Goal: Task Accomplishment & Management: Manage account settings

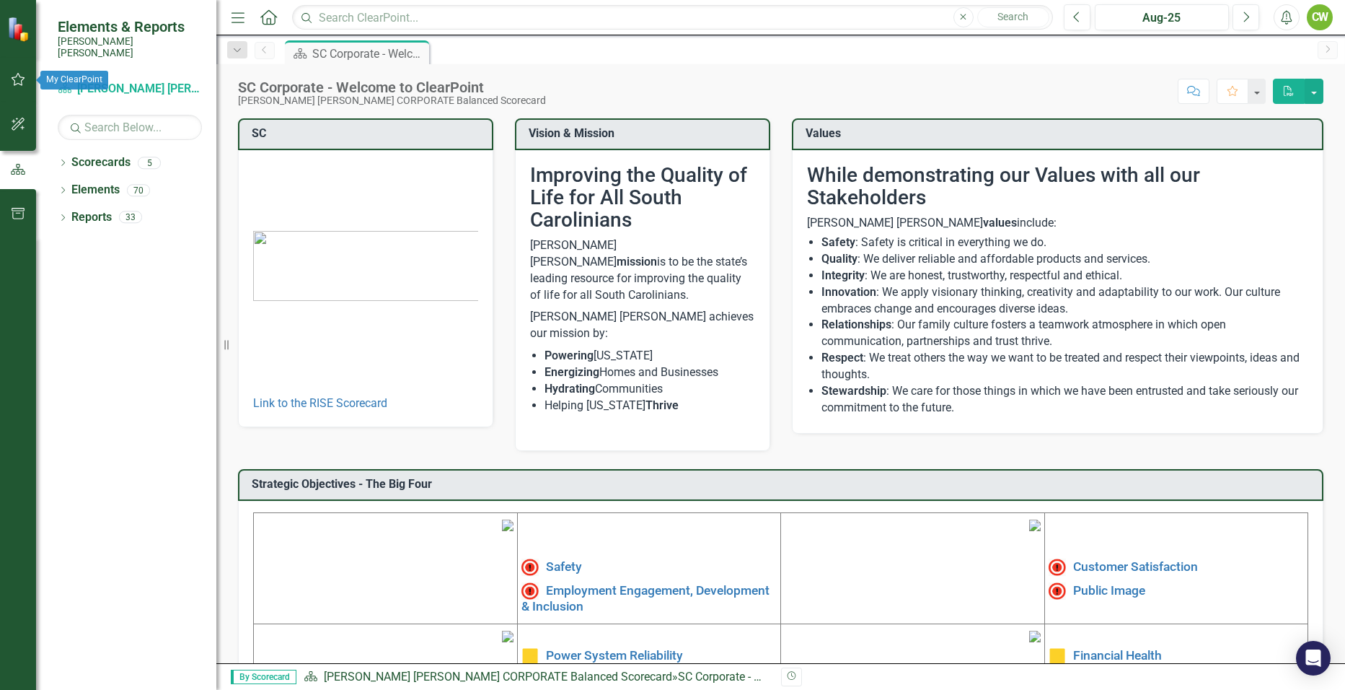
click at [22, 84] on icon "button" at bounding box center [19, 79] width 14 height 13
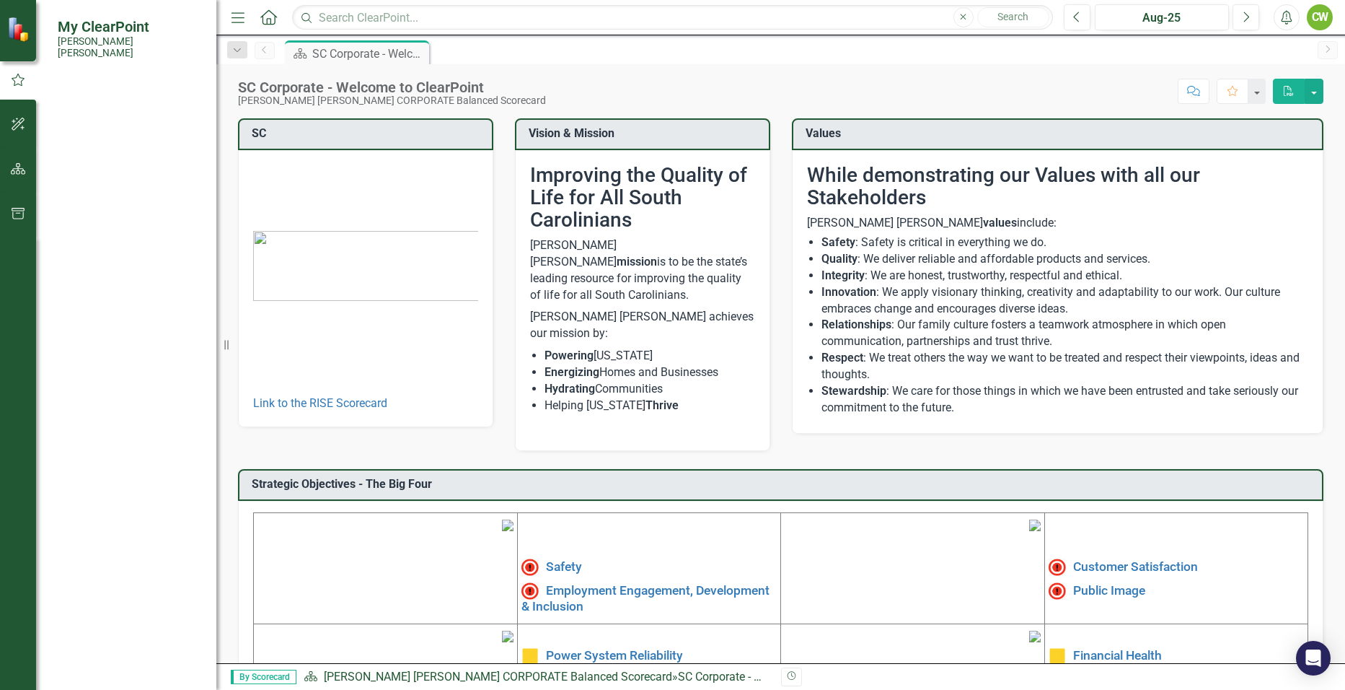
click at [100, 104] on link "My Workspace" at bounding box center [130, 112] width 144 height 17
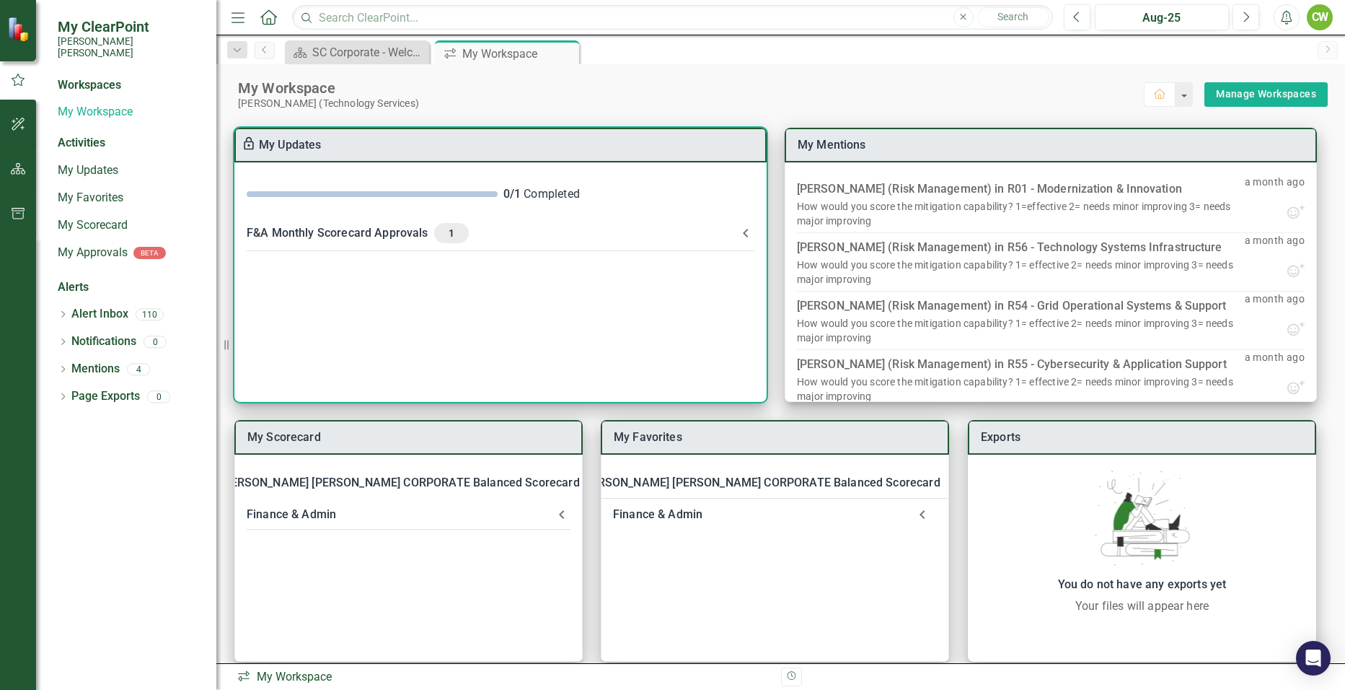
click at [289, 229] on div "F&A Monthly Scorecard Approvals 1" at bounding box center [492, 233] width 491 height 20
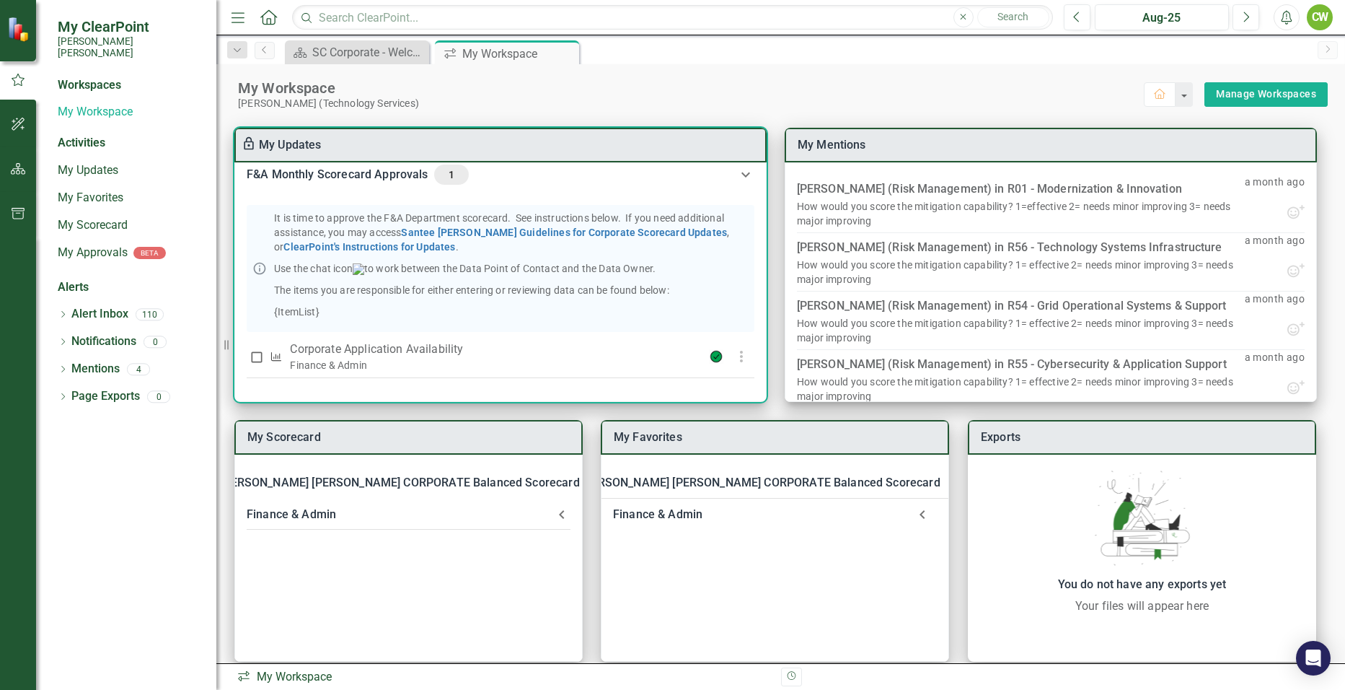
scroll to position [79, 0]
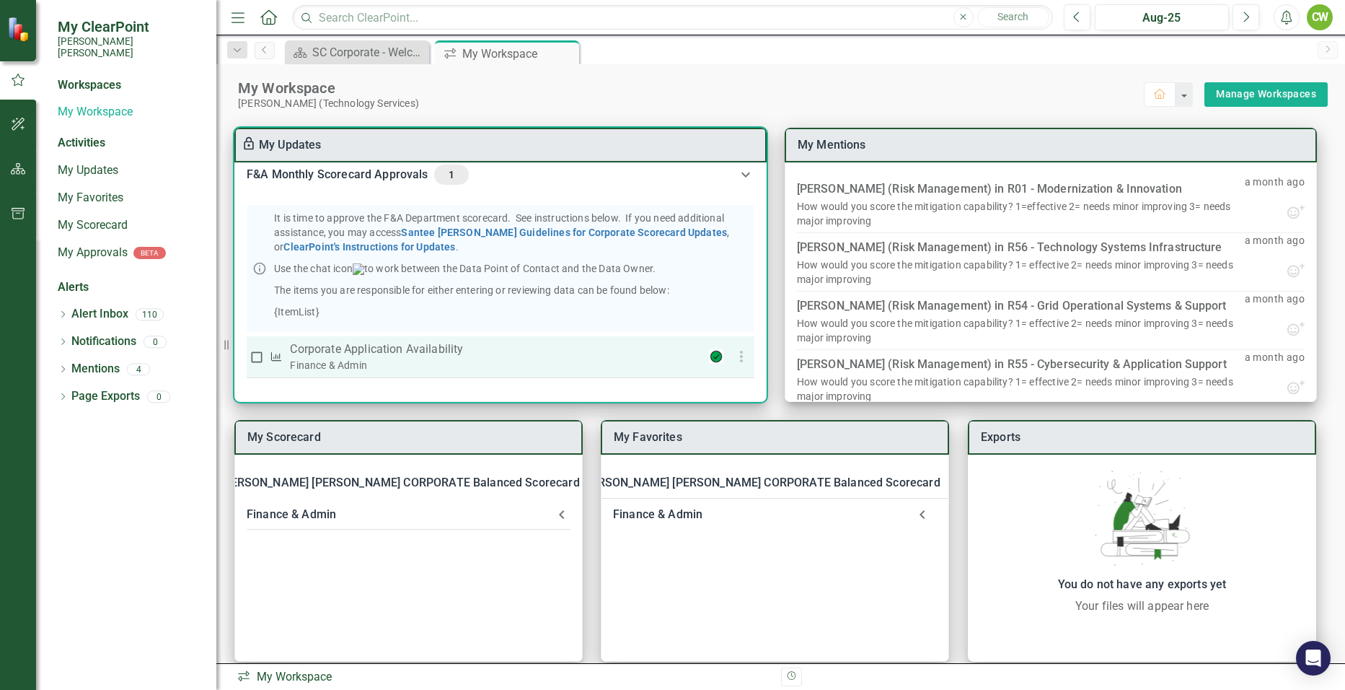
click at [395, 361] on div "Finance & Admin" at bounding box center [481, 365] width 382 height 14
click at [382, 347] on p "Corporate Application Availability" at bounding box center [481, 349] width 382 height 17
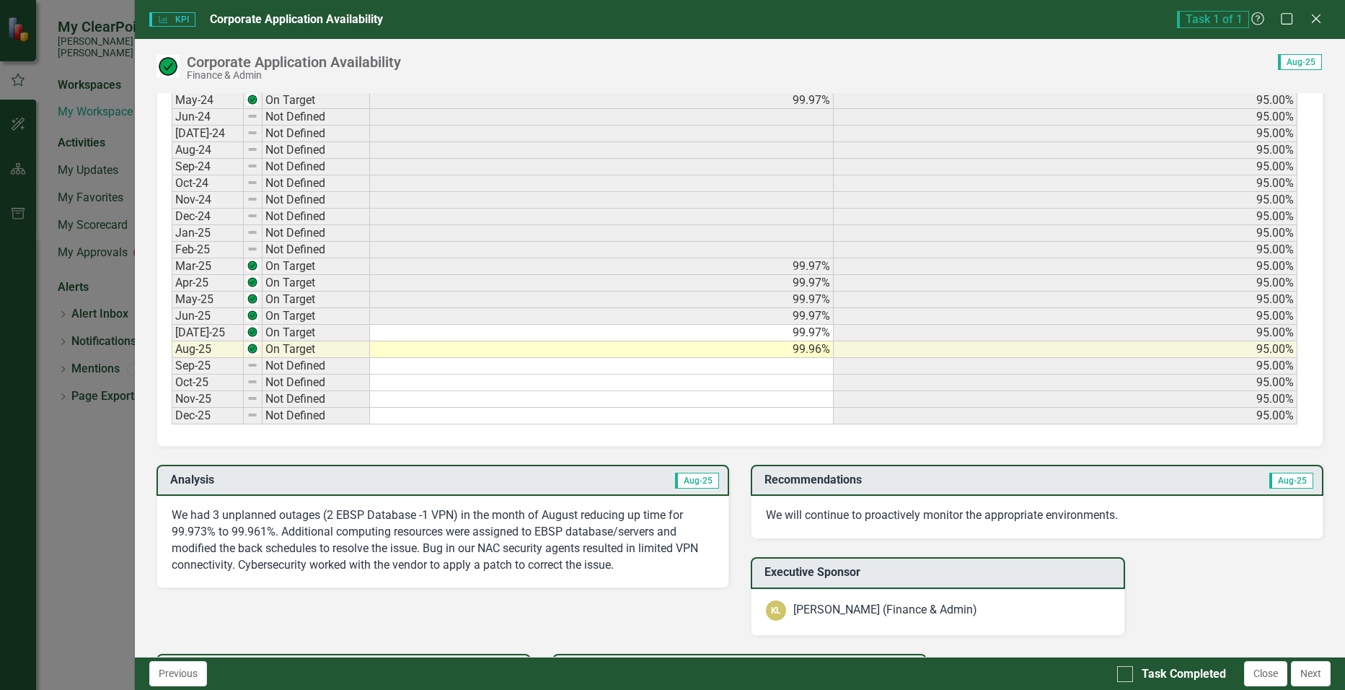
scroll to position [794, 0]
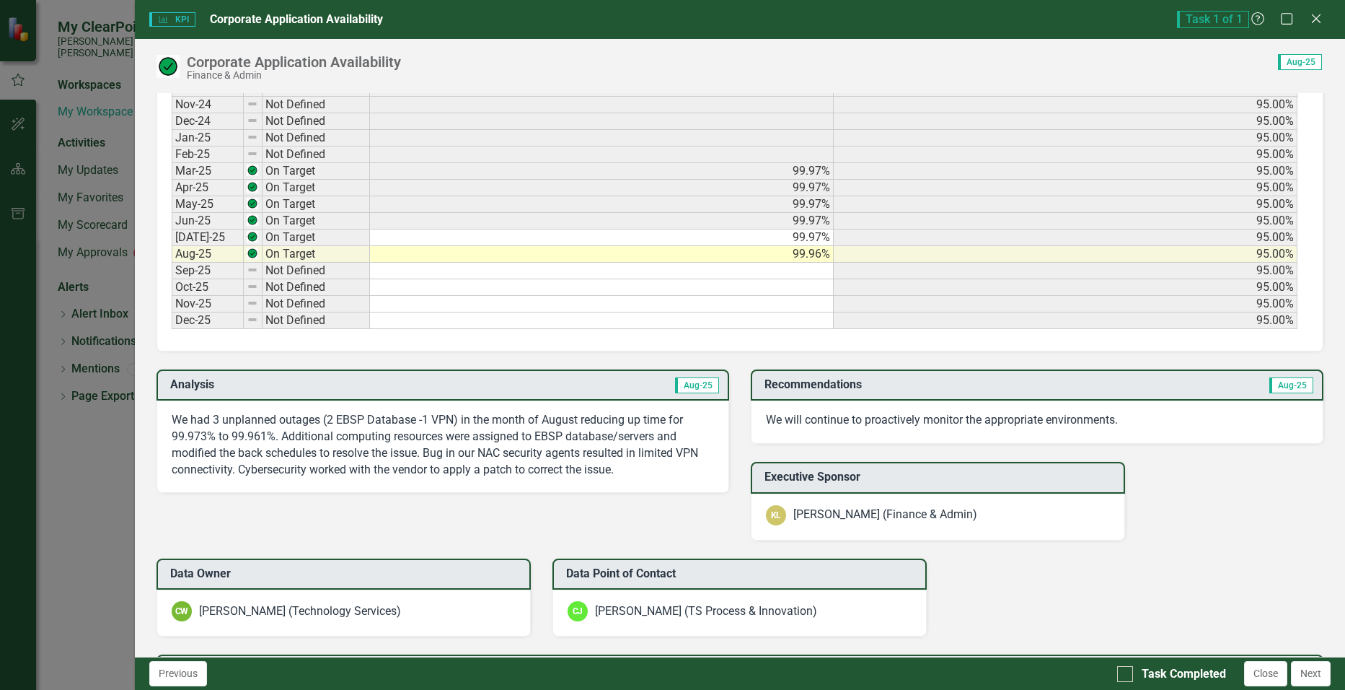
click at [562, 459] on p "We had 3 unplanned outages (2 EBSP Database -1 VPN) in the month of August redu…" at bounding box center [443, 445] width 543 height 66
click at [625, 469] on p "We had 3 unplanned outages (2 EBSP Database -1 VPN) in the month of August redu…" at bounding box center [443, 445] width 543 height 66
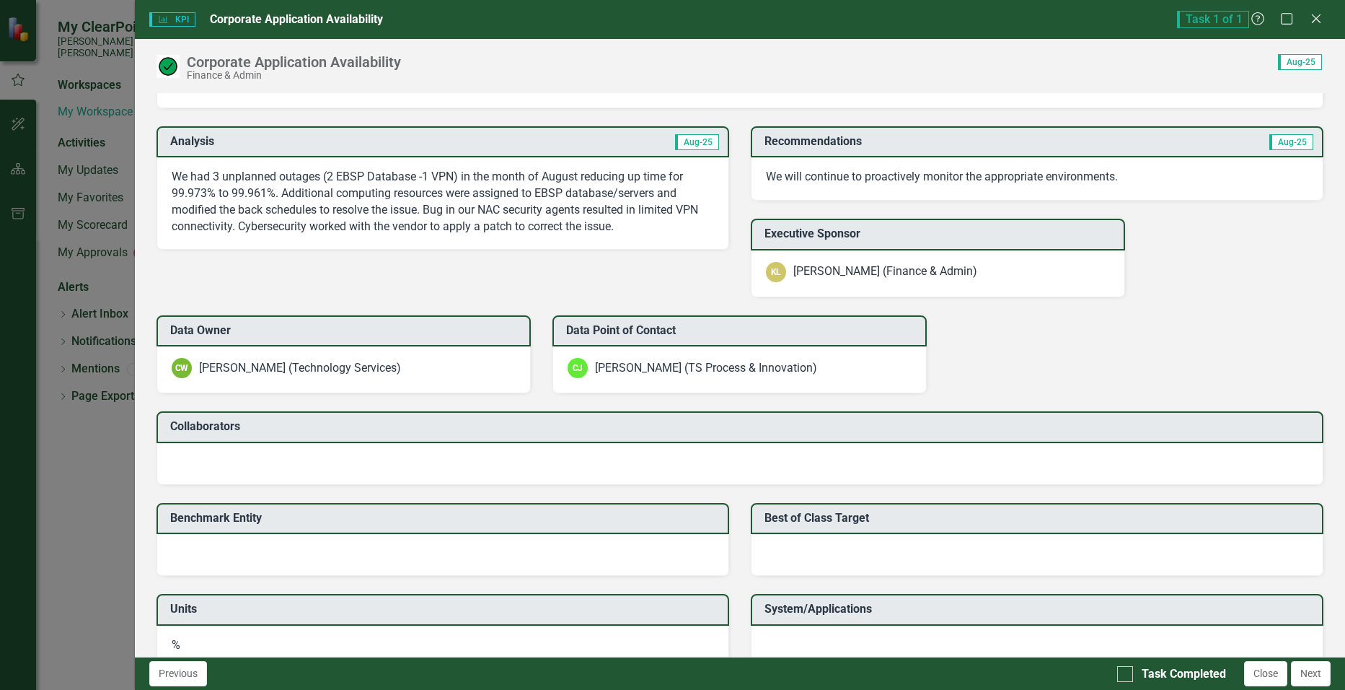
scroll to position [866, 0]
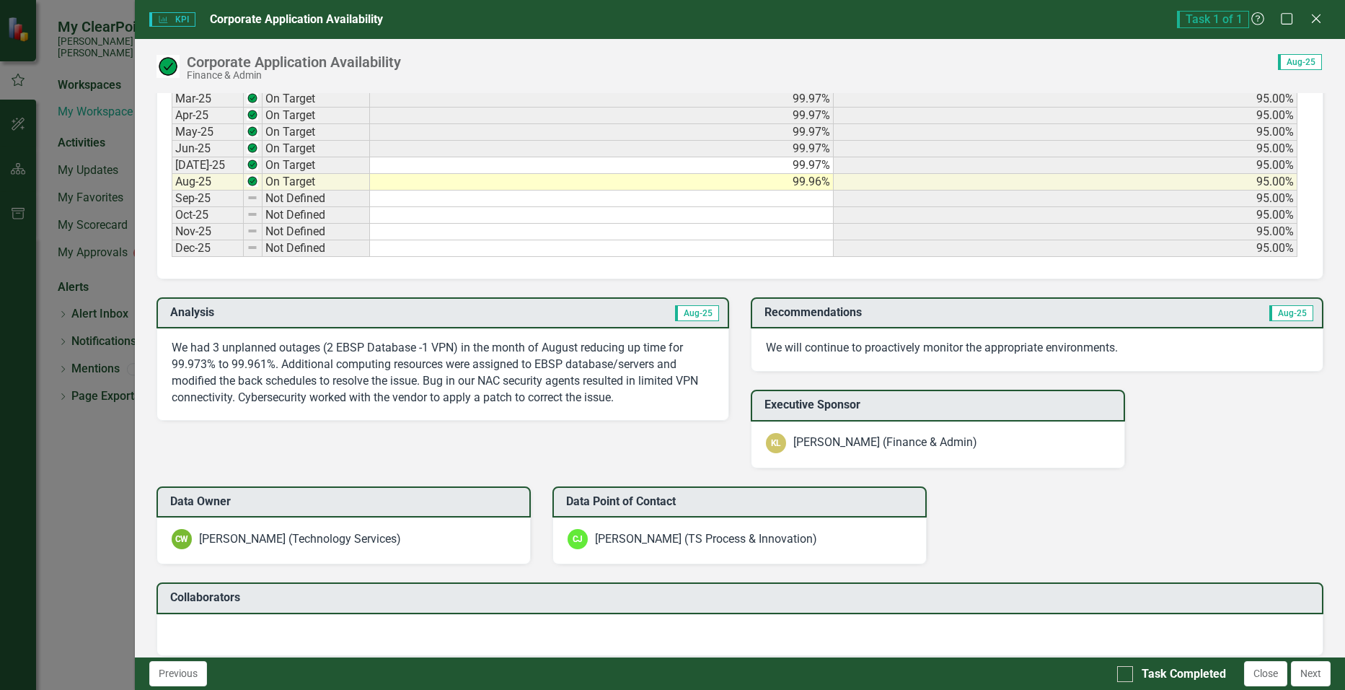
click at [527, 388] on p "We had 3 unplanned outages (2 EBSP Database -1 VPN) in the month of August redu…" at bounding box center [443, 373] width 543 height 66
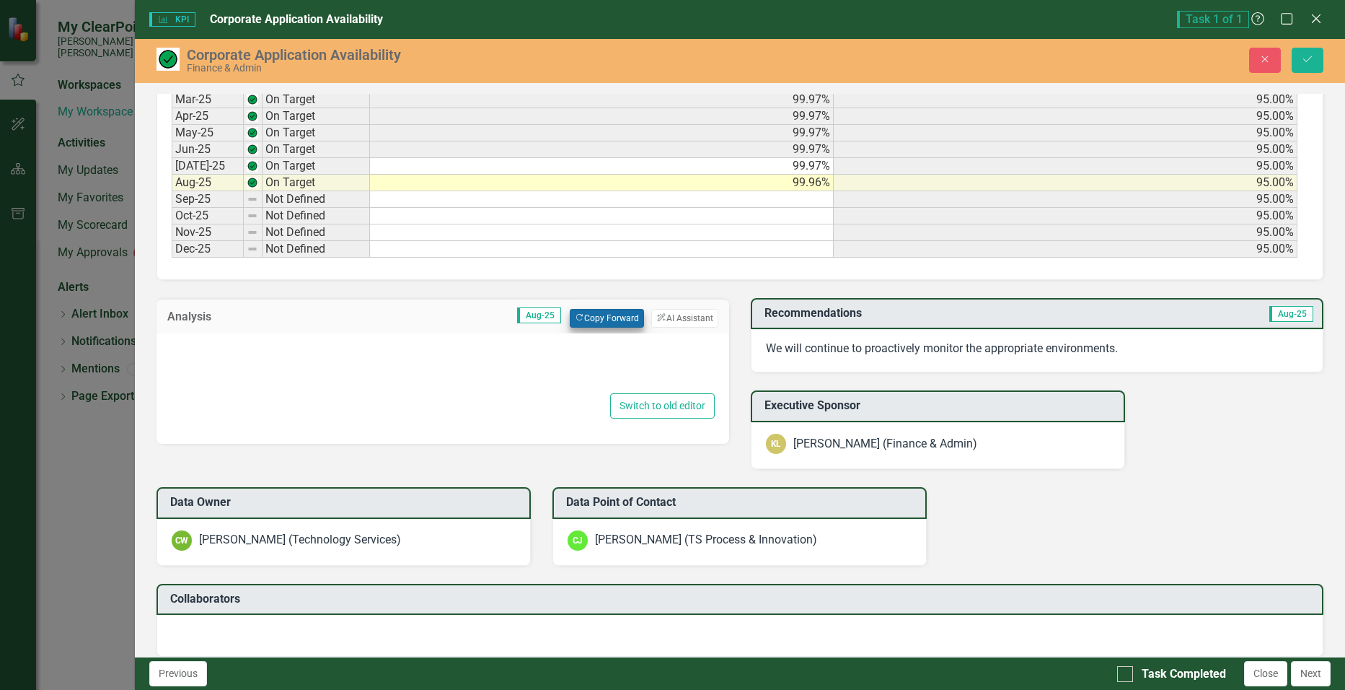
type textarea "<p>We had 3 unplanned outages (2 EBSP Database -1 VPN) in the month of August r…"
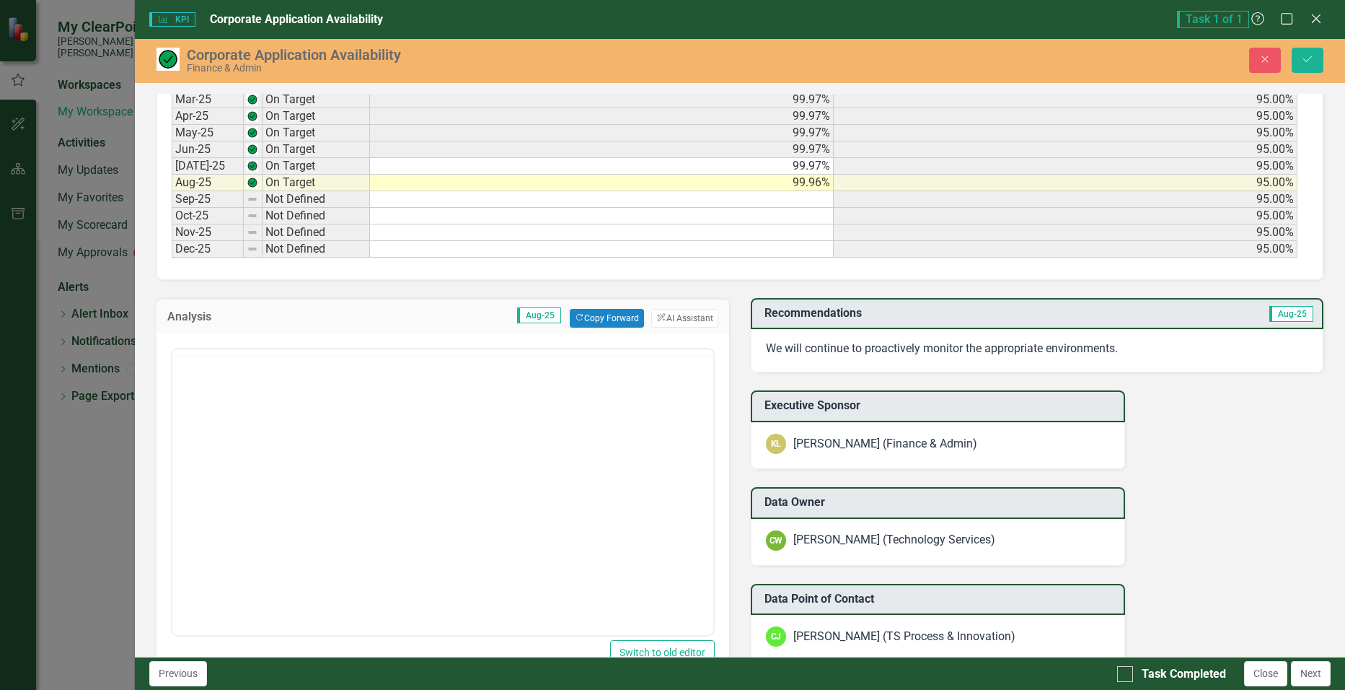
scroll to position [0, 0]
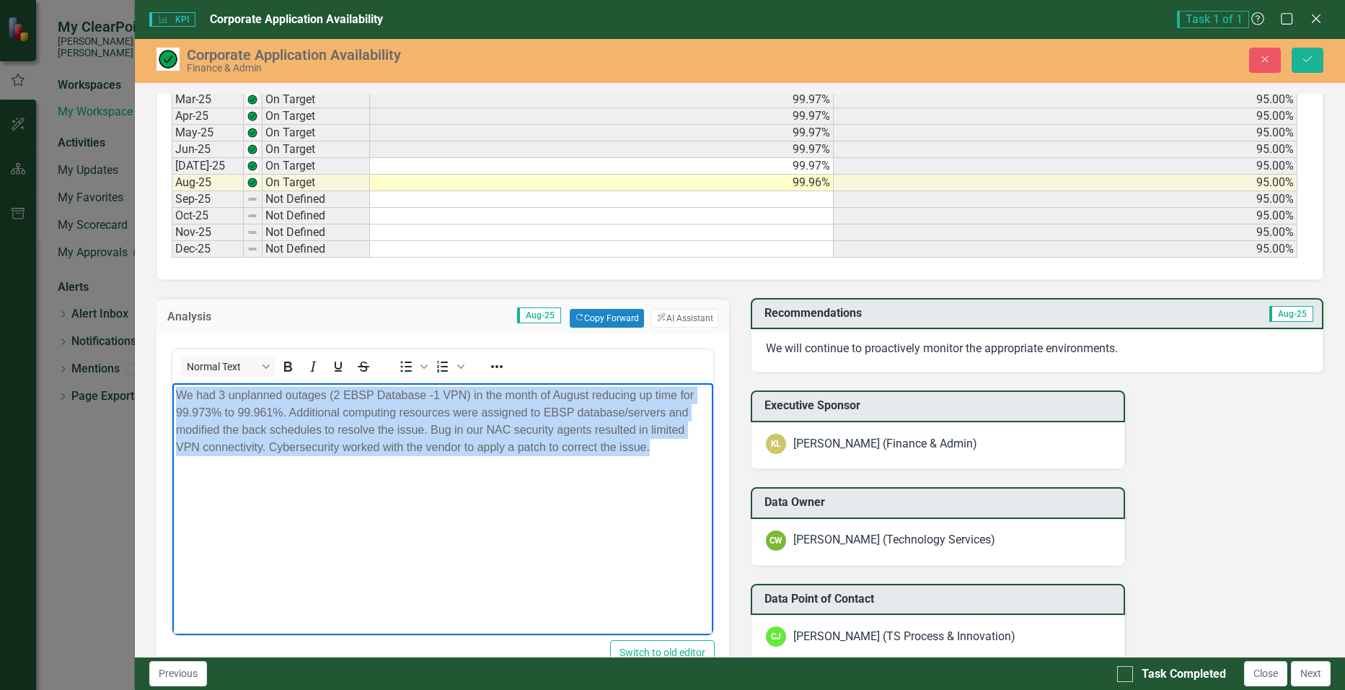
drag, startPoint x: 174, startPoint y: 392, endPoint x: 649, endPoint y: 443, distance: 477.5
click at [649, 443] on body "We had 3 unplanned outages (2 EBSP Database -1 VPN) in the month of August redu…" at bounding box center [442, 490] width 541 height 216
copy p "We had 3 unplanned outages (2 EBSP Database -1 VPN) in the month of August redu…"
paste body "Rich Text Area. Press ALT-0 for help."
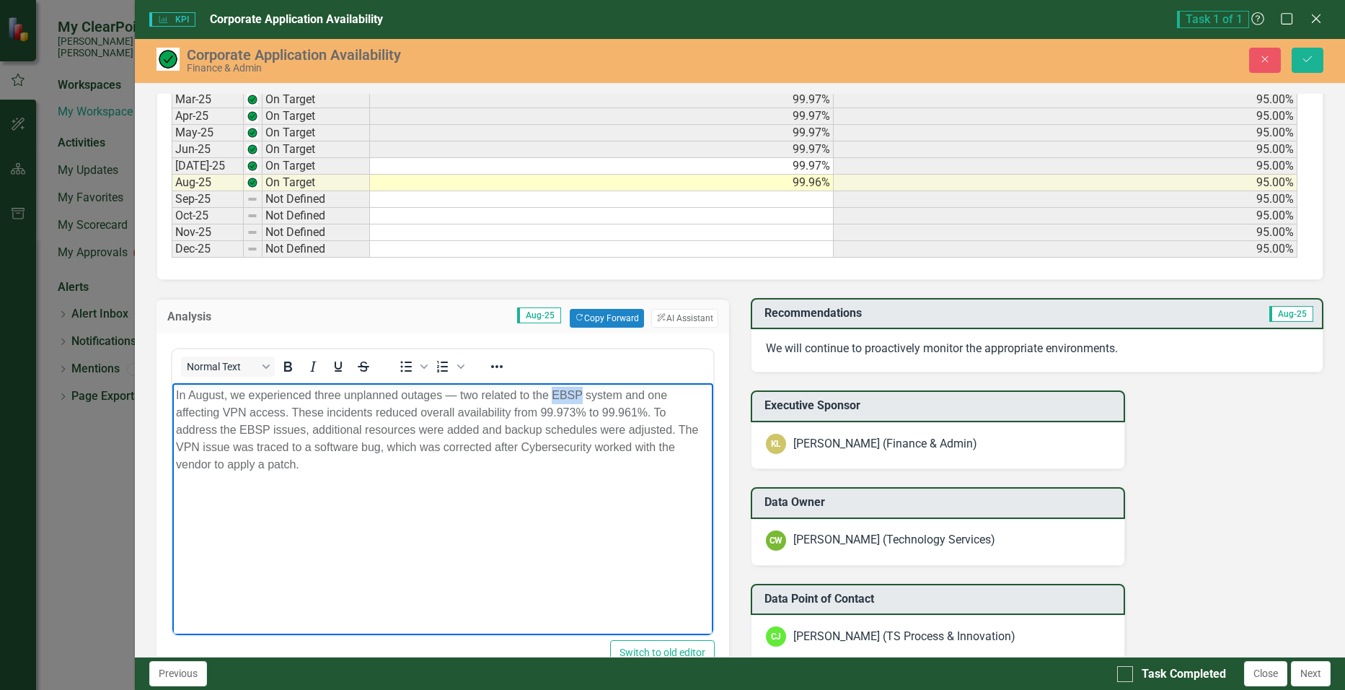
drag, startPoint x: 550, startPoint y: 392, endPoint x: 581, endPoint y: 392, distance: 31.8
click at [581, 392] on p "In August, we experienced three unplanned outages — two related to the EBSP sys…" at bounding box center [442, 429] width 534 height 87
click at [254, 430] on p "In August, we experienced three unplanned outages — two related to the Oracle F…" at bounding box center [442, 429] width 534 height 87
click at [651, 66] on button "Save" at bounding box center [1308, 60] width 32 height 25
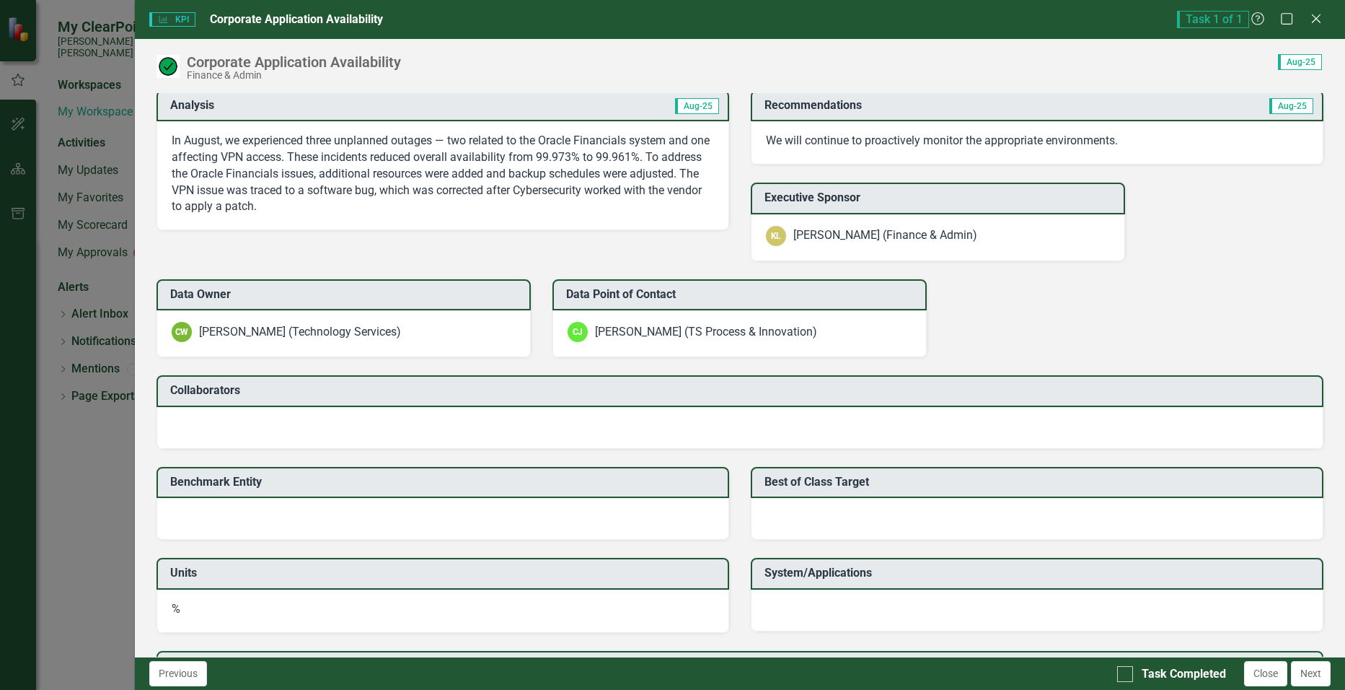
scroll to position [1010, 0]
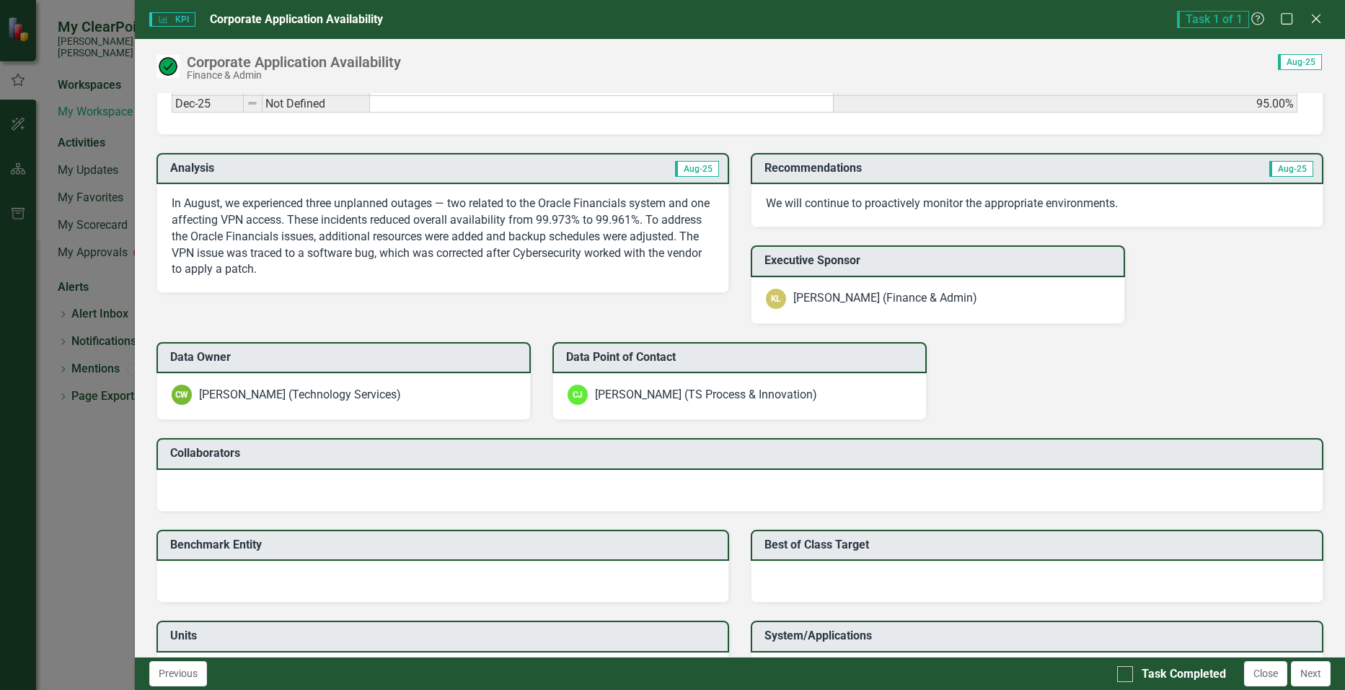
click at [543, 486] on div at bounding box center [741, 491] width 1168 height 42
click at [651, 203] on p "We will continue to proactively monitor the appropriate environments." at bounding box center [1037, 204] width 543 height 17
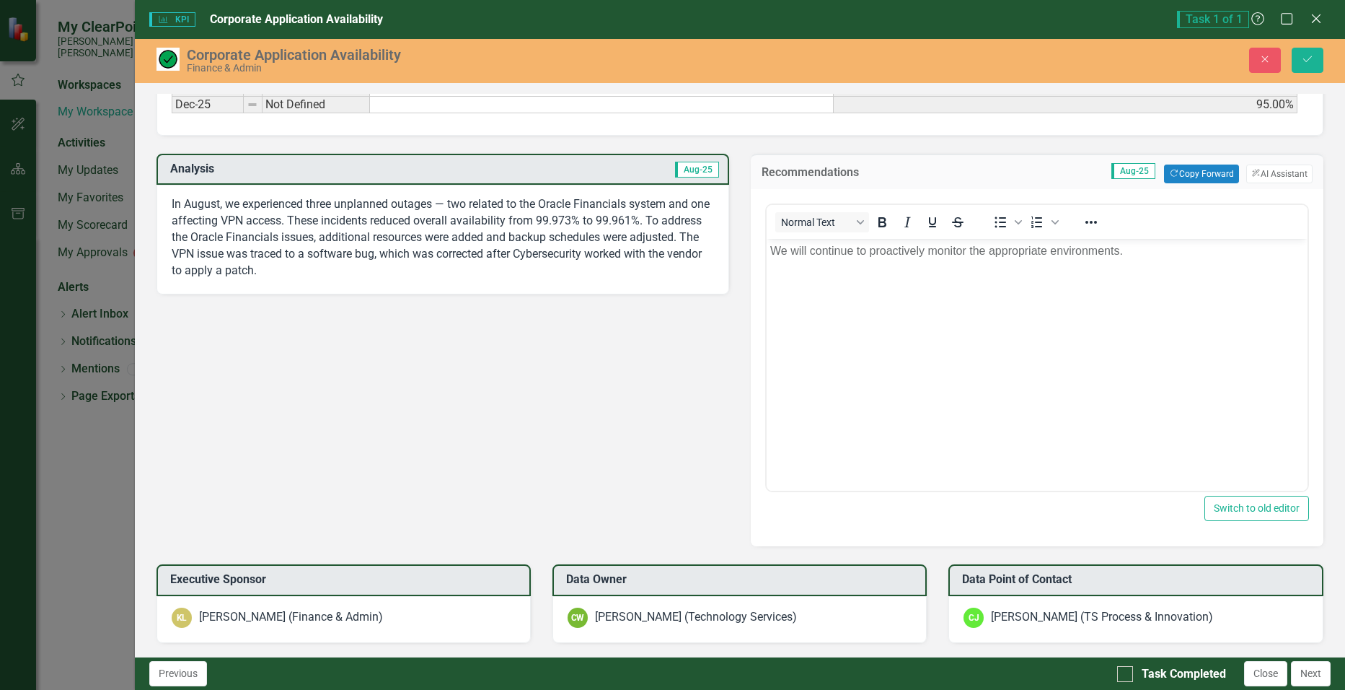
scroll to position [0, 0]
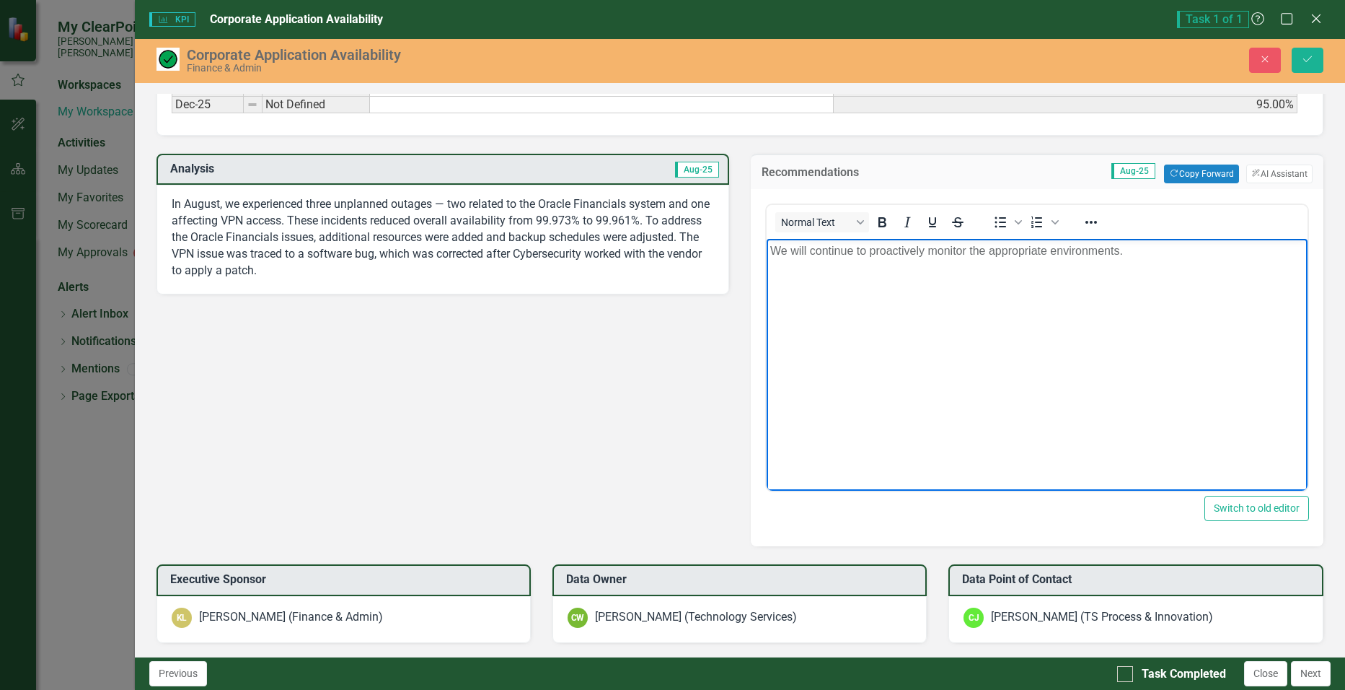
click at [651, 248] on p "We will continue to proactively monitor the appropriate environments." at bounding box center [1037, 250] width 534 height 17
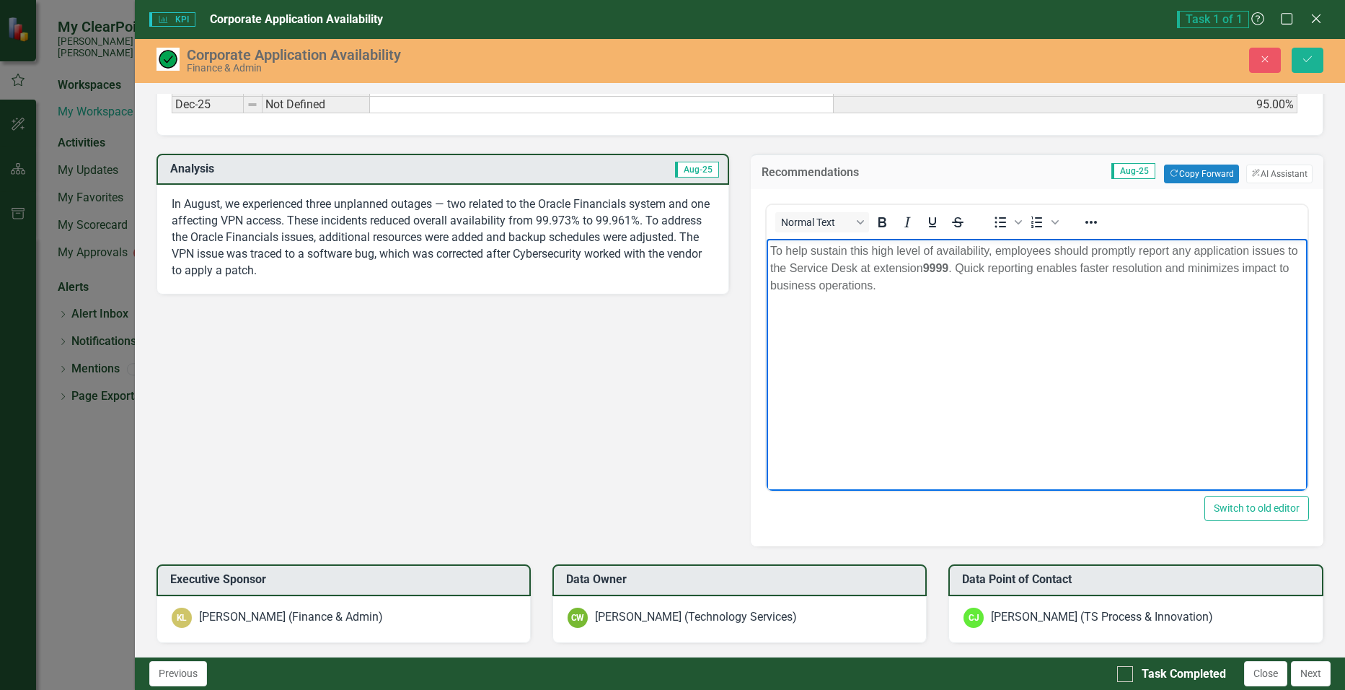
click at [651, 266] on strong "9999" at bounding box center [936, 267] width 26 height 12
click at [651, 312] on body "To help sustain this high level of availability, employees should promptly repo…" at bounding box center [1036, 346] width 541 height 216
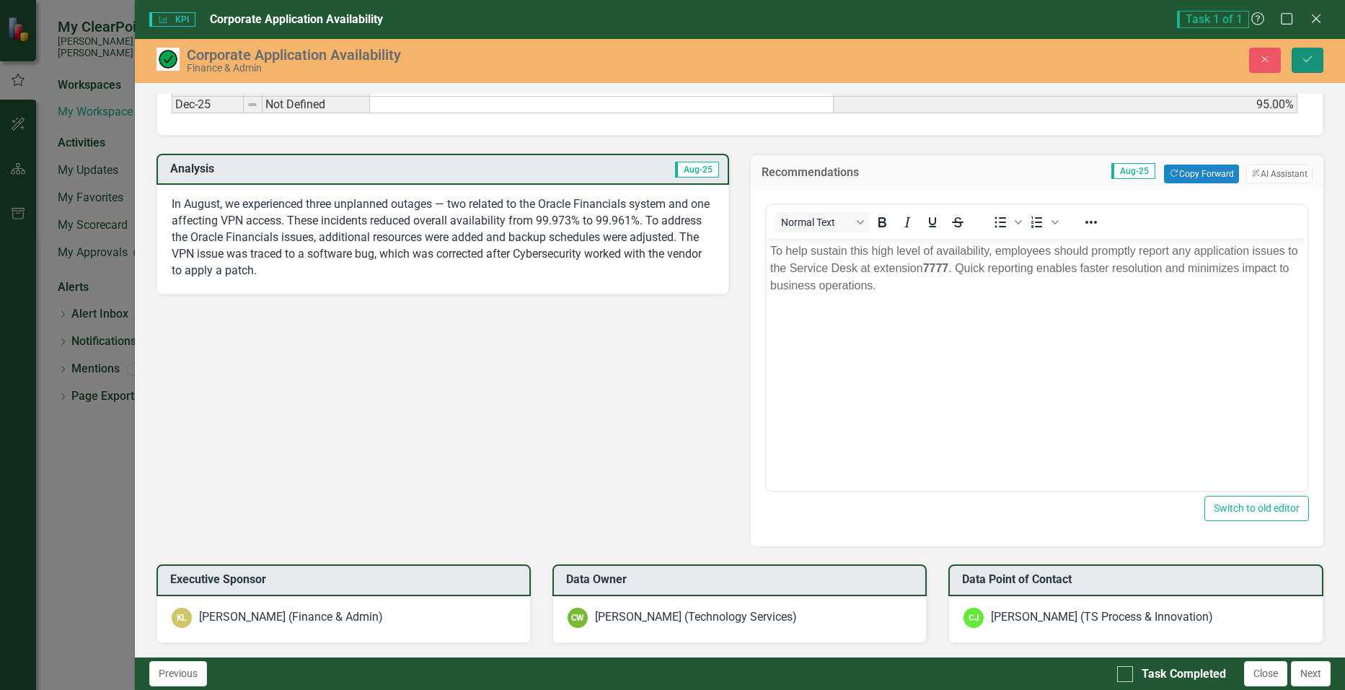
click at [651, 67] on button "Save" at bounding box center [1308, 60] width 32 height 25
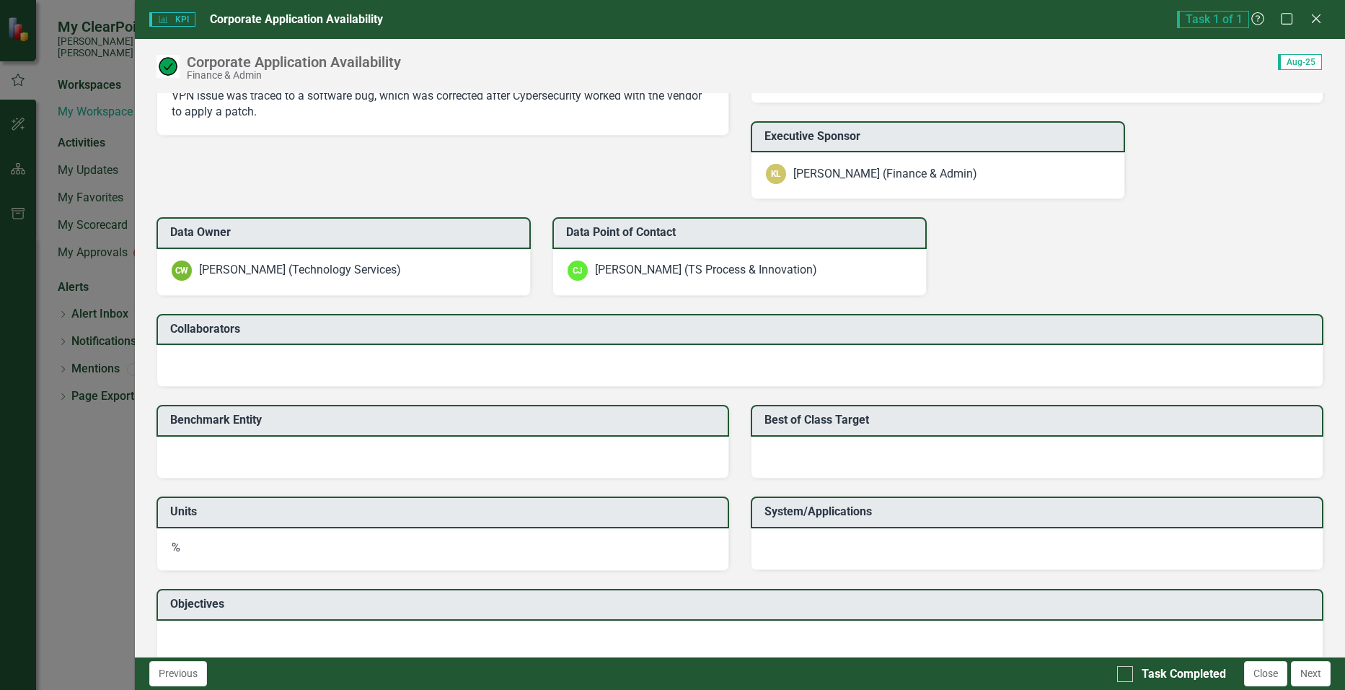
scroll to position [1187, 0]
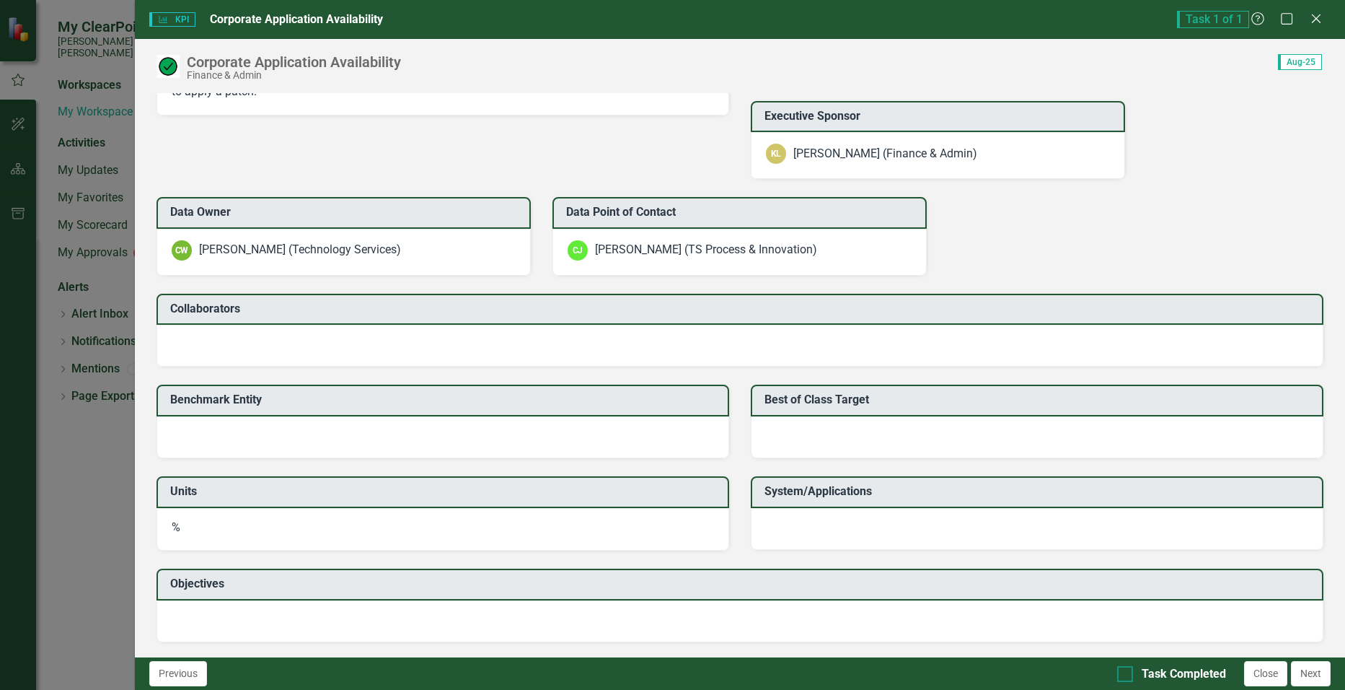
click at [651, 670] on div at bounding box center [1125, 674] width 16 height 16
click at [651, 670] on input "Task Completed" at bounding box center [1121, 670] width 9 height 9
checkbox input "true"
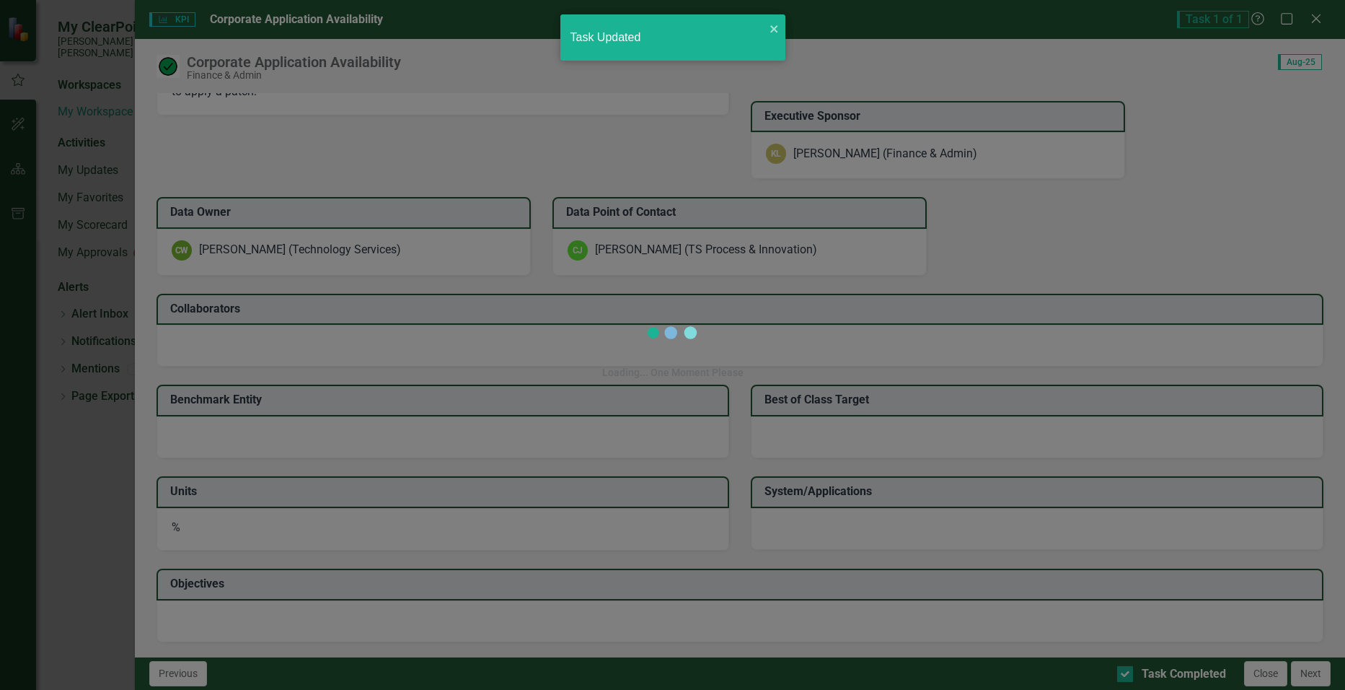
checkbox input "true"
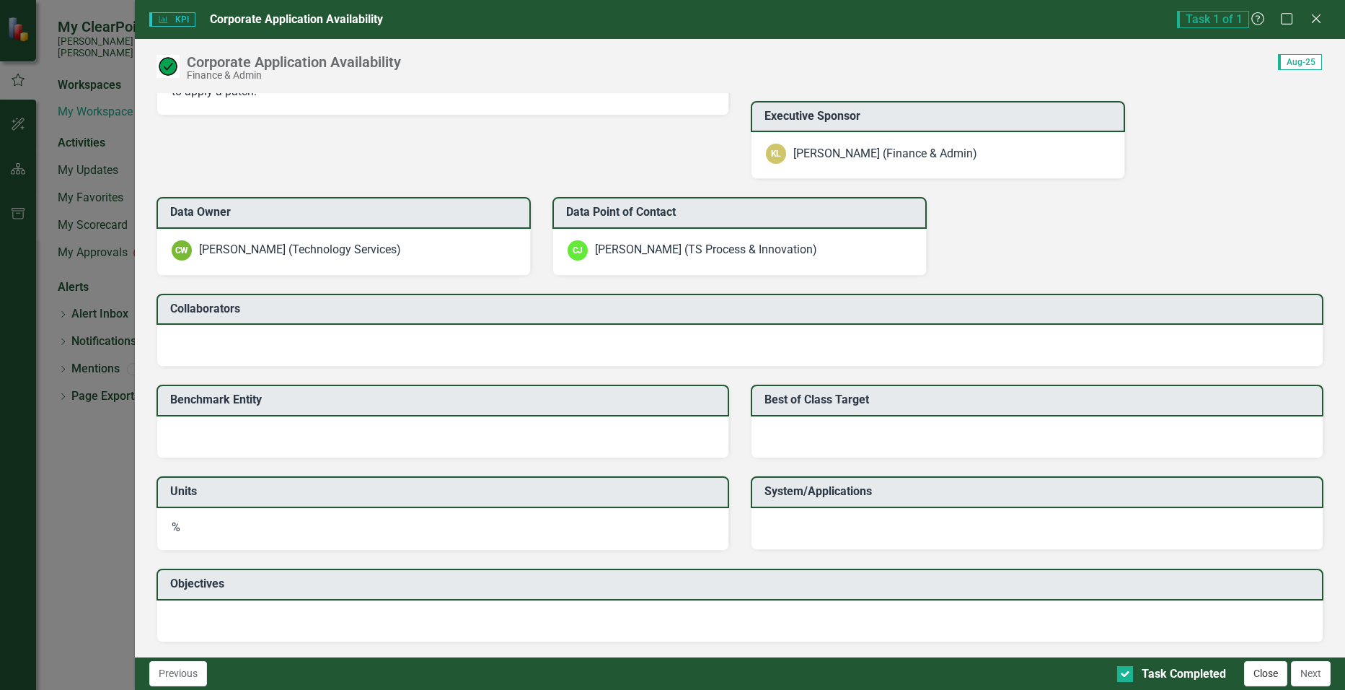
click at [651, 676] on button "Close" at bounding box center [1265, 673] width 43 height 25
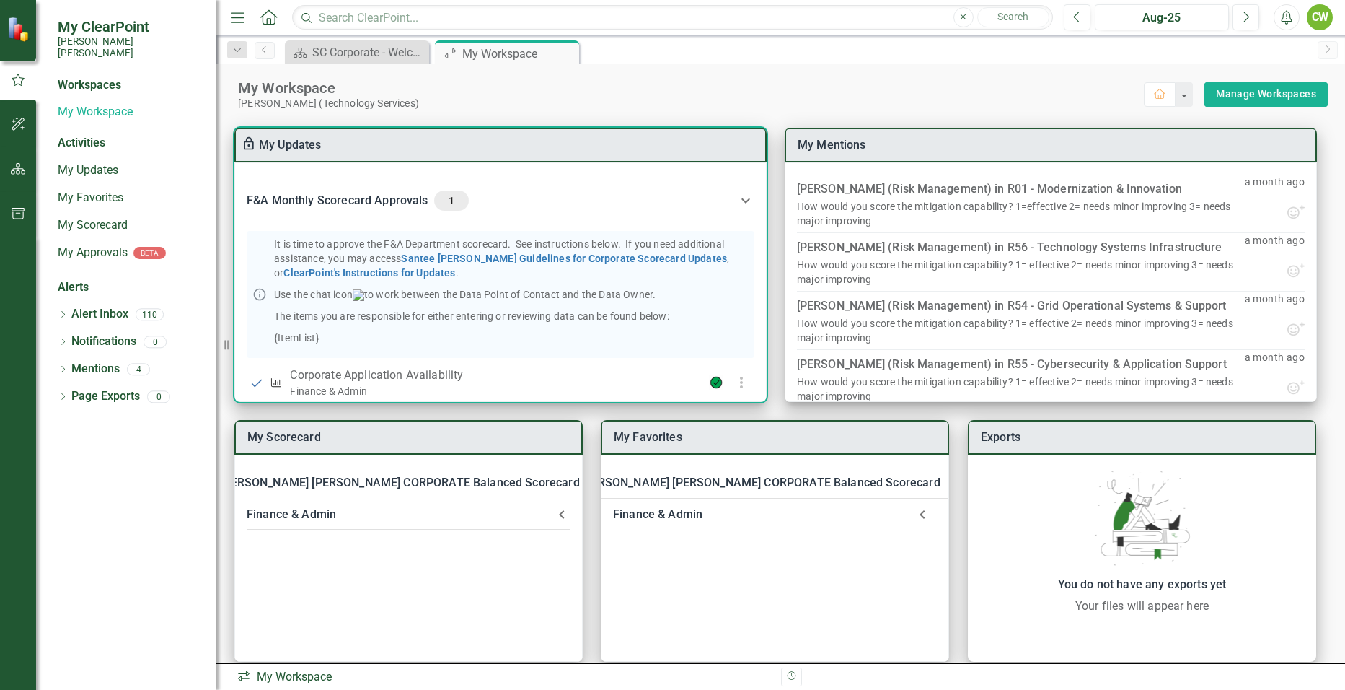
scroll to position [0, 0]
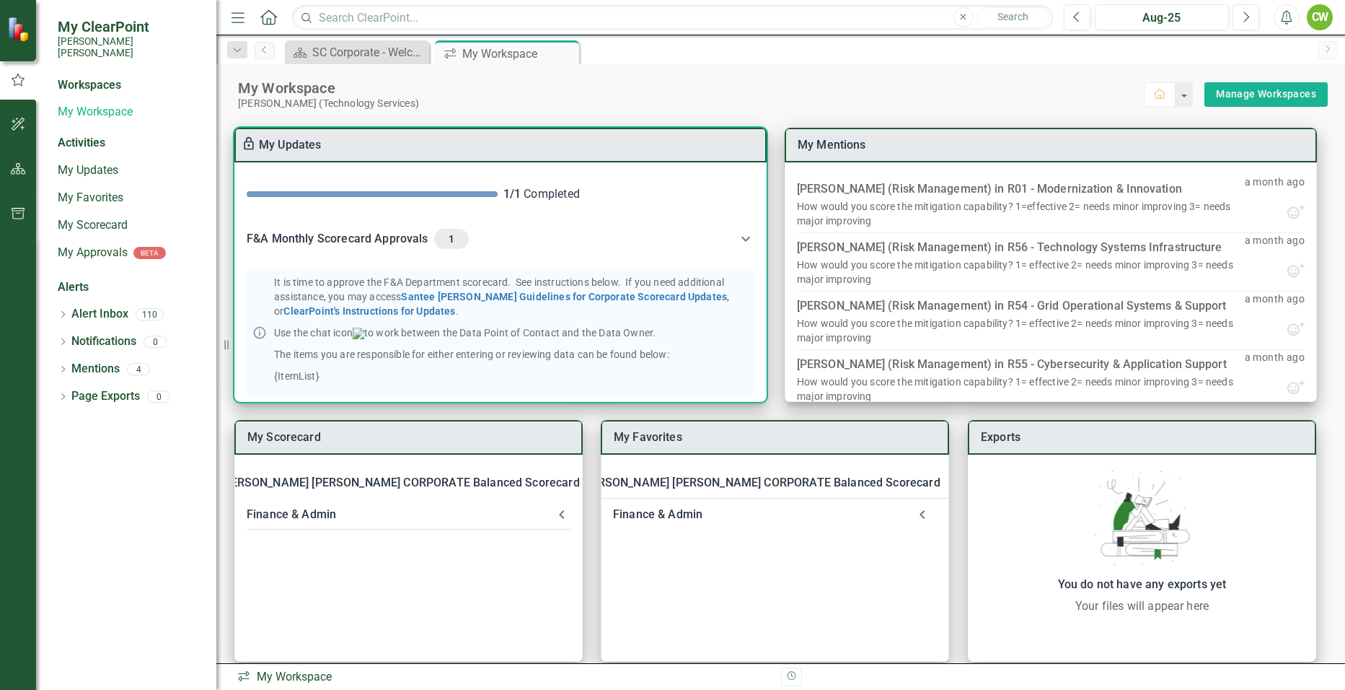
click at [651, 241] on icon at bounding box center [745, 238] width 17 height 17
